Goal: Check status: Check status

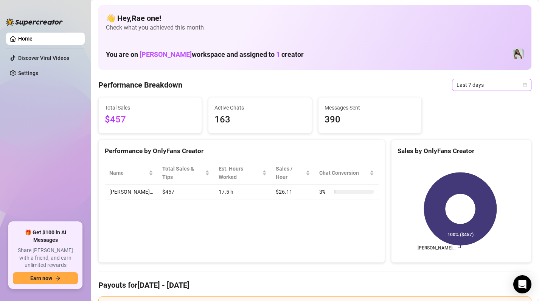
click at [513, 86] on span "Last 7 days" at bounding box center [492, 84] width 70 height 11
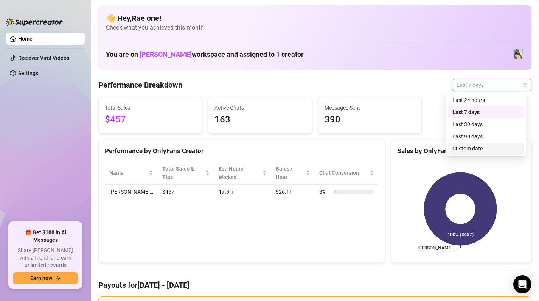
click at [484, 152] on div "Custom date" at bounding box center [486, 148] width 67 height 8
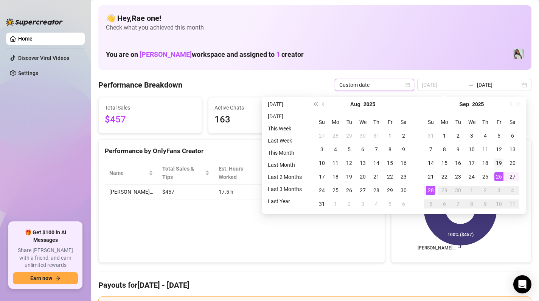
type input "[DATE]"
click at [502, 163] on div "19" at bounding box center [499, 162] width 9 height 9
type input "[DATE]"
click at [430, 188] on div "28" at bounding box center [431, 189] width 9 height 9
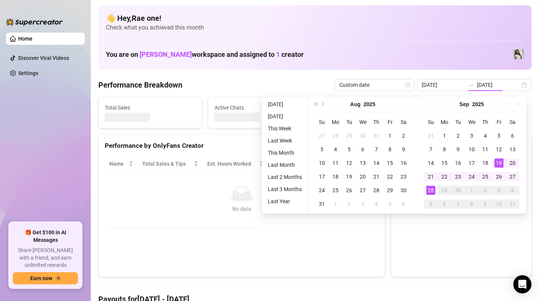
type input "[DATE]"
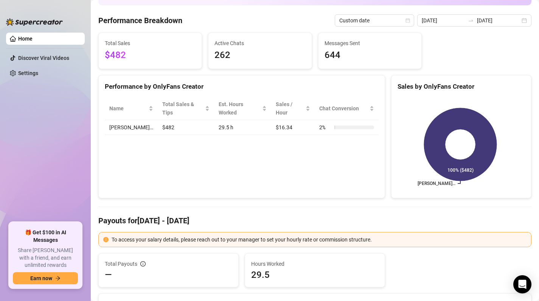
scroll to position [41, 0]
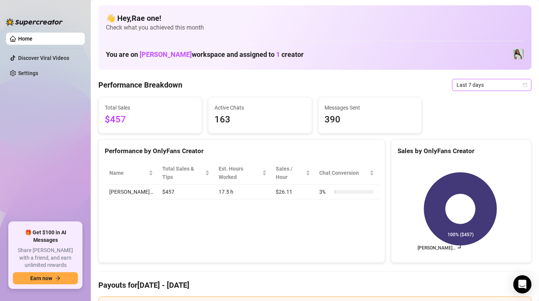
click at [512, 83] on span "Last 7 days" at bounding box center [492, 84] width 70 height 11
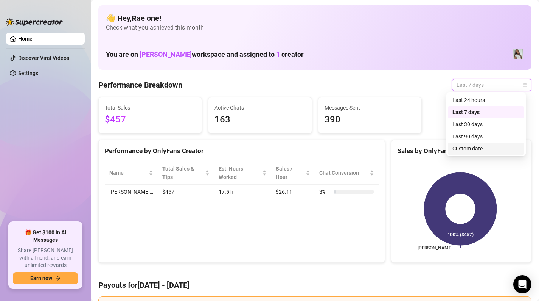
click at [481, 150] on div "Custom date" at bounding box center [486, 148] width 67 height 8
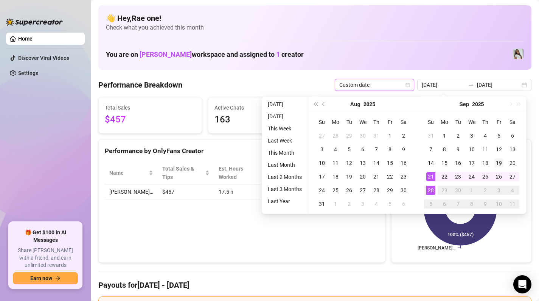
type input "[DATE]"
click at [504, 162] on td "19" at bounding box center [499, 163] width 14 height 14
type input "[DATE]"
click at [428, 188] on div "28" at bounding box center [431, 189] width 9 height 9
type input "[DATE]"
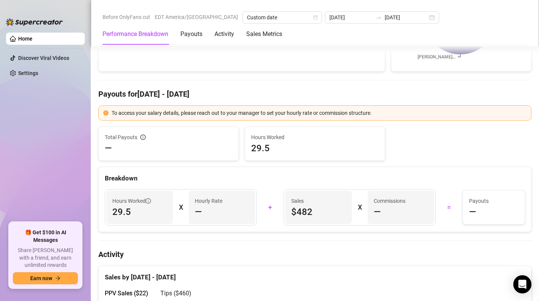
scroll to position [302, 0]
